Goal: Task Accomplishment & Management: Manage account settings

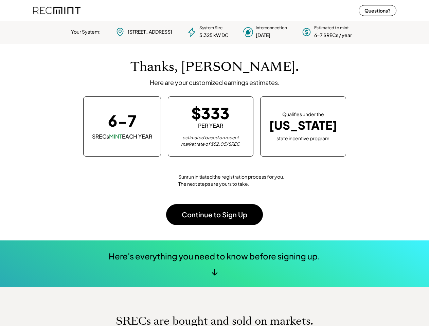
scroll to position [95, 189]
